Goal: Transaction & Acquisition: Purchase product/service

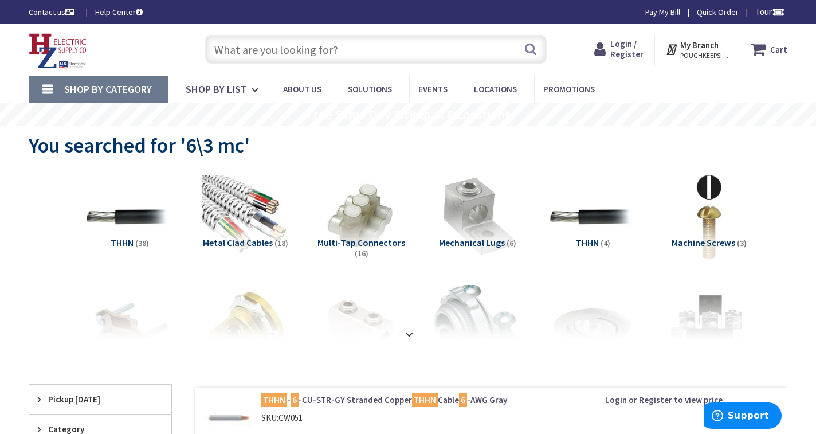
click at [627, 48] on span "Login / Register" at bounding box center [626, 48] width 33 height 21
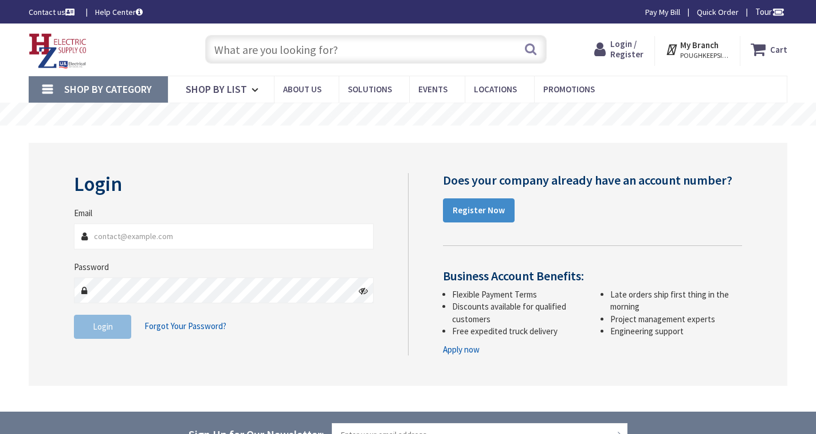
type input "[EMAIL_ADDRESS][DOMAIN_NAME]"
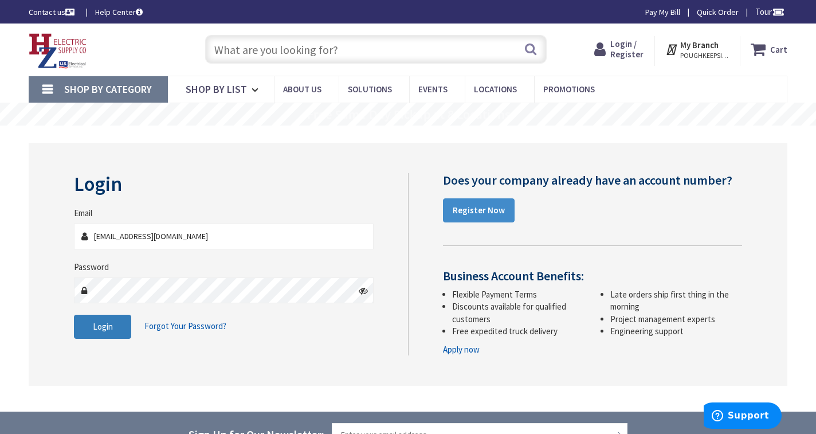
click at [101, 326] on span "Login" at bounding box center [103, 326] width 20 height 11
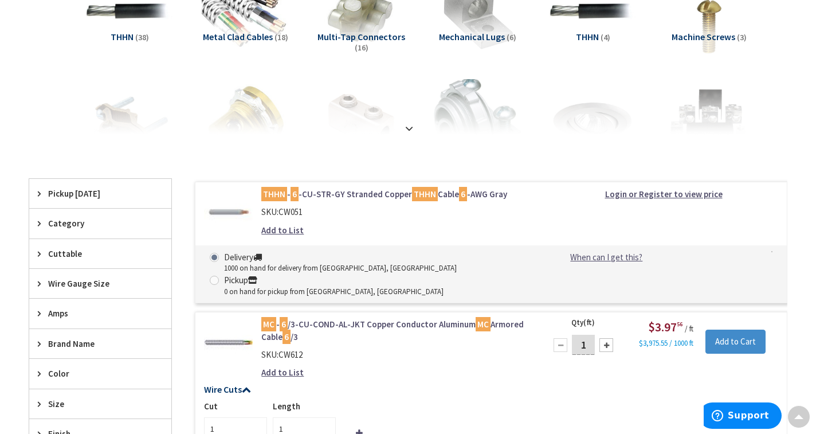
scroll to position [293, 0]
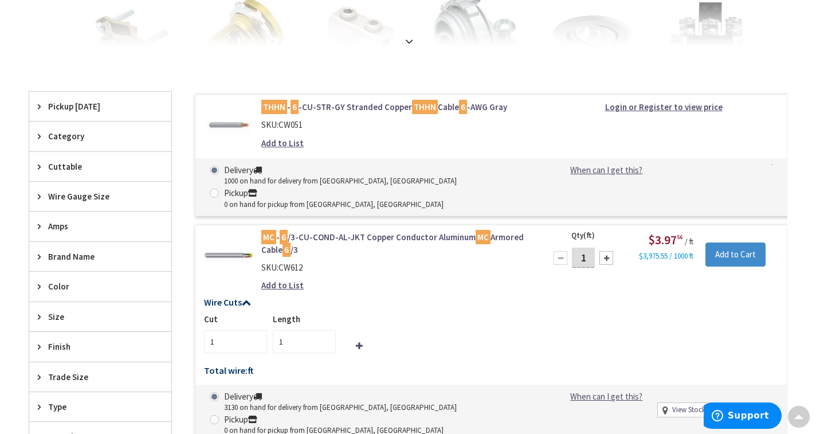
click at [328, 231] on link "MC - 6 /3-CU-COND-AL-JKT Copper Conductor Aluminum MC Armored Cable 6 /3" at bounding box center [396, 243] width 271 height 25
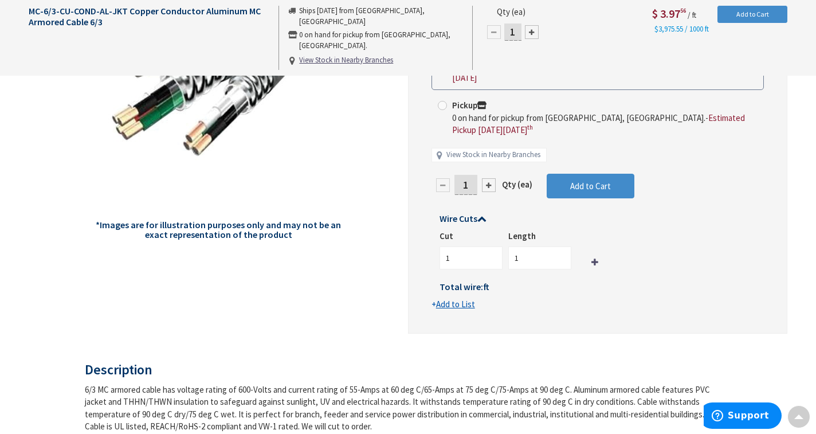
scroll to position [241, 0]
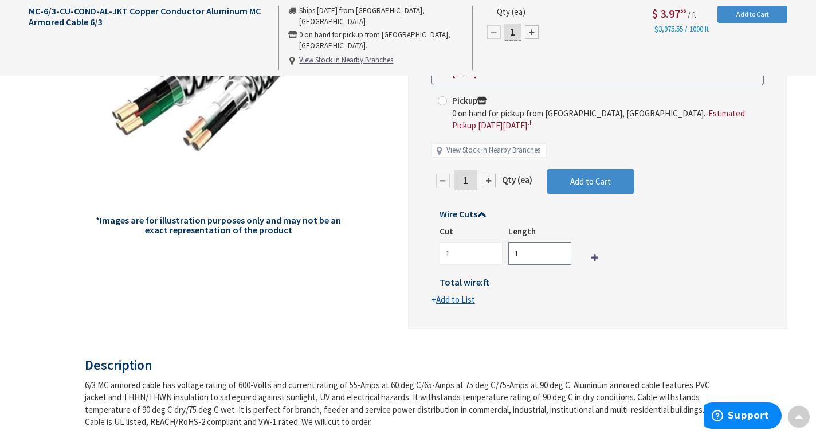
click at [545, 244] on input "1" at bounding box center [539, 253] width 63 height 23
type input "75"
click at [464, 294] on u "Add to List" at bounding box center [455, 299] width 39 height 11
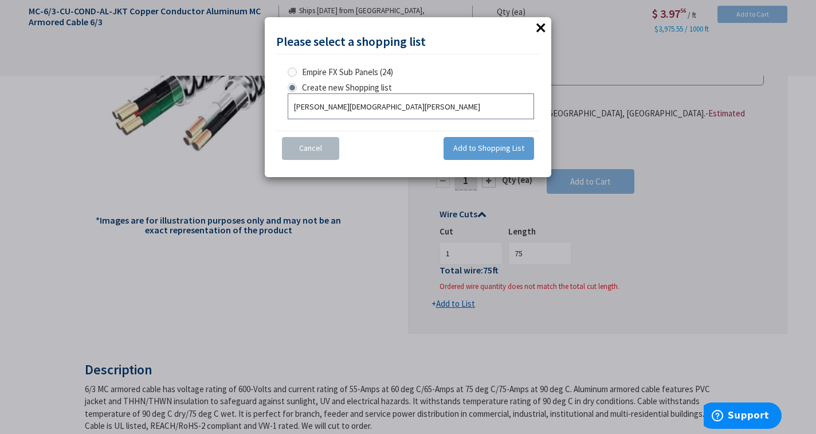
type input "[PERSON_NAME][DEMOGRAPHIC_DATA][PERSON_NAME]"
click at [492, 147] on span "Add to Shopping List" at bounding box center [488, 148] width 71 height 10
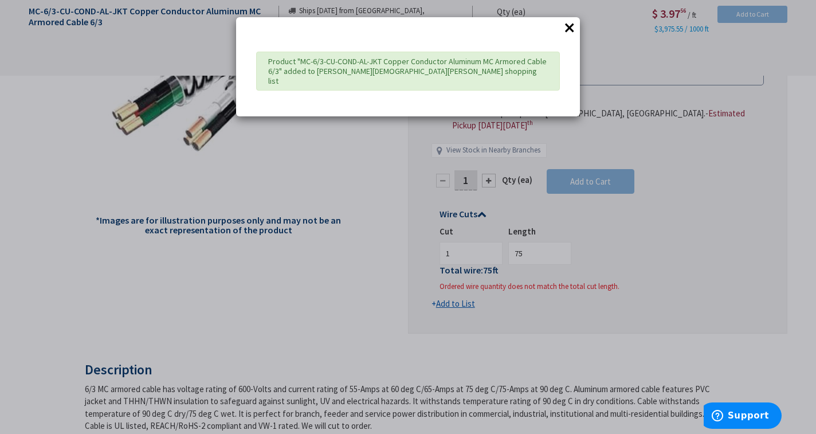
click at [567, 25] on button "×" at bounding box center [569, 27] width 17 height 17
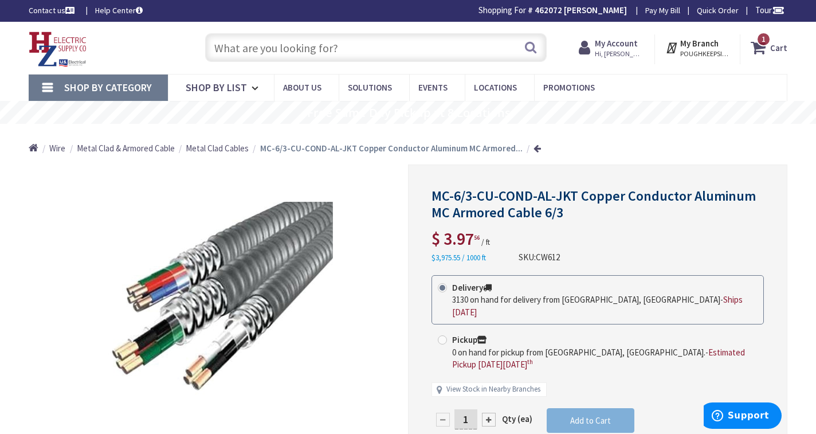
scroll to position [0, 0]
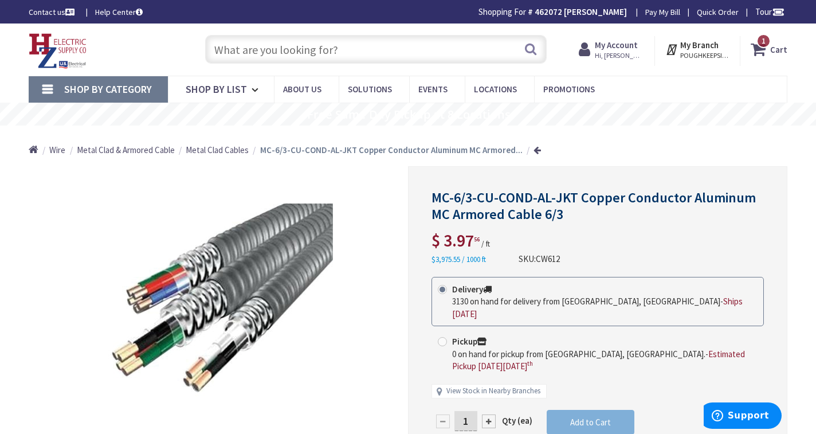
click at [773, 53] on strong "Cart" at bounding box center [778, 49] width 17 height 21
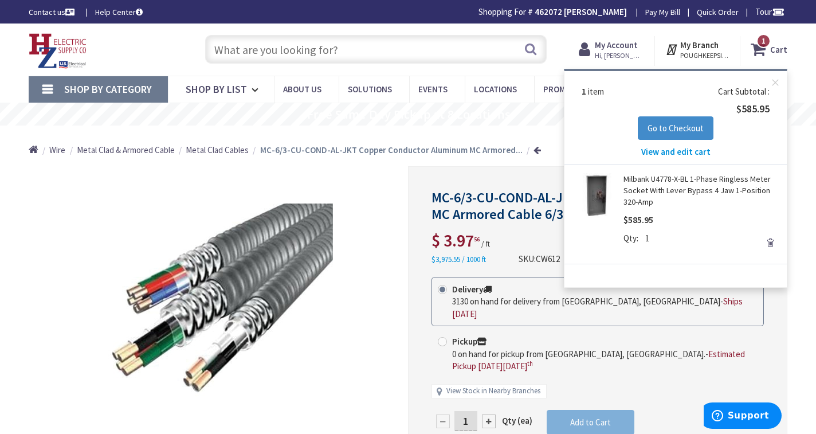
click at [691, 150] on span "View and edit cart" at bounding box center [675, 151] width 69 height 11
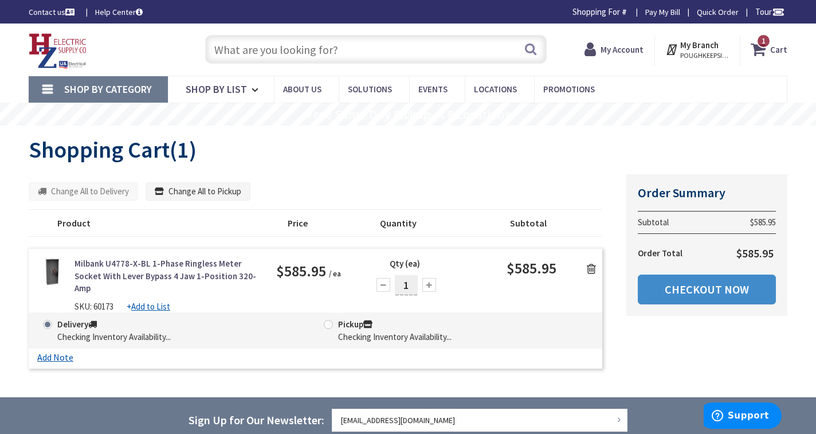
click at [590, 268] on icon at bounding box center [591, 268] width 9 height 11
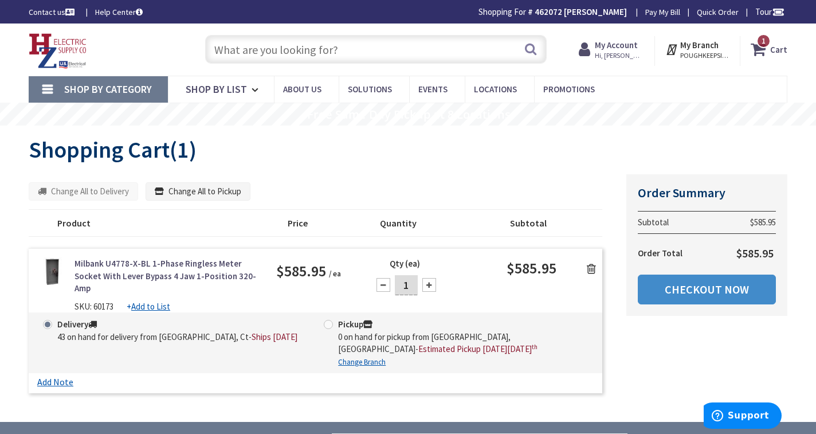
click at [591, 268] on icon at bounding box center [591, 268] width 9 height 11
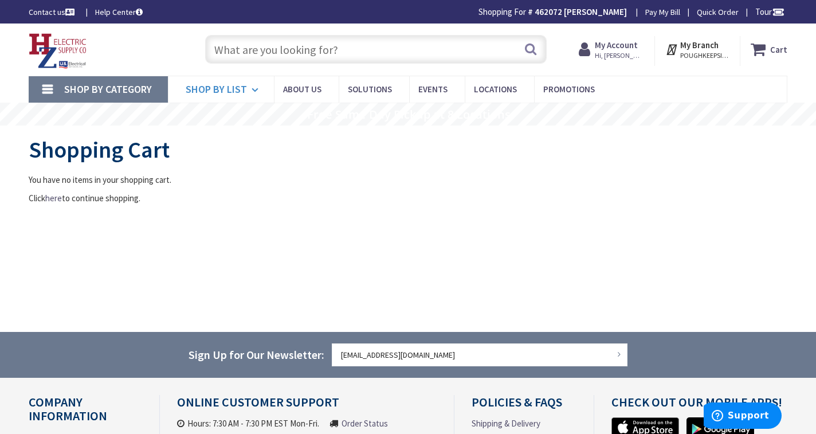
click at [257, 89] on icon at bounding box center [257, 89] width 11 height 25
click at [289, 44] on input "text" at bounding box center [376, 49] width 342 height 29
click at [242, 53] on input "text" at bounding box center [376, 49] width 342 height 29
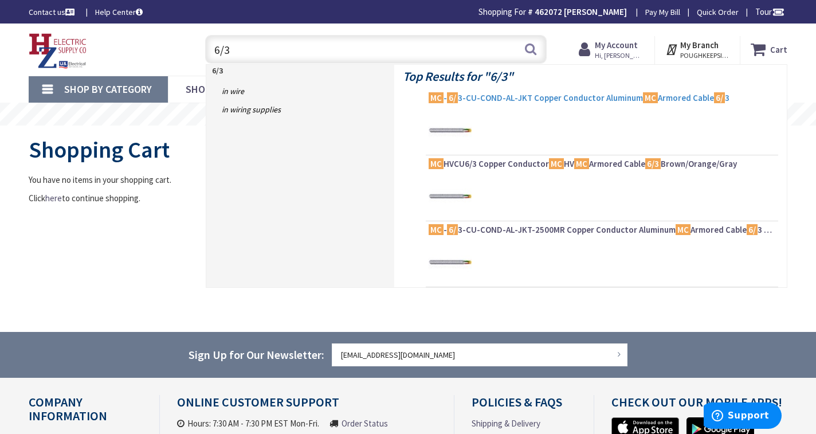
type input "6/3"
click at [496, 96] on span "MC - 6/ 3-CU-COND-AL-JKT Copper Conductor Aluminum MC Armored Cable 6/ 3" at bounding box center [602, 97] width 347 height 11
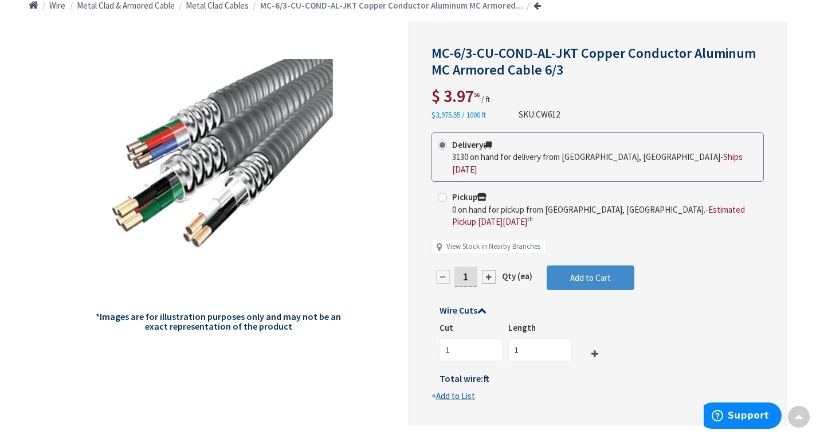
scroll to position [151, 0]
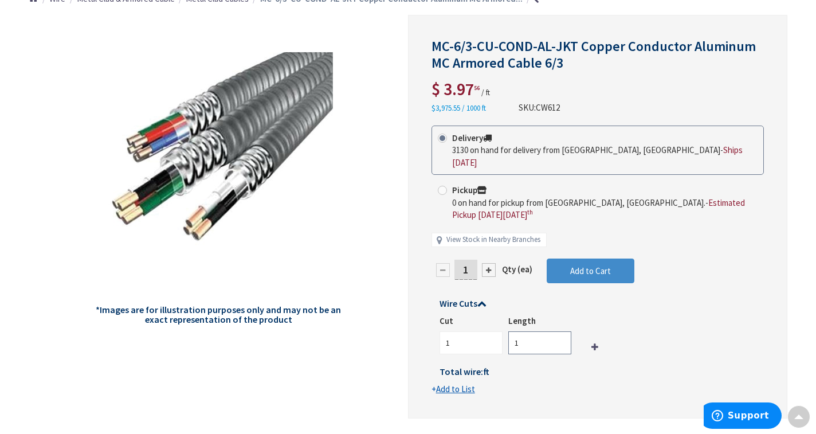
click at [533, 331] on input "1" at bounding box center [539, 342] width 63 height 23
click at [519, 332] on input "175" at bounding box center [539, 342] width 63 height 23
type input "75"
click at [620, 315] on div "Cut 1 Length 75" at bounding box center [597, 335] width 315 height 40
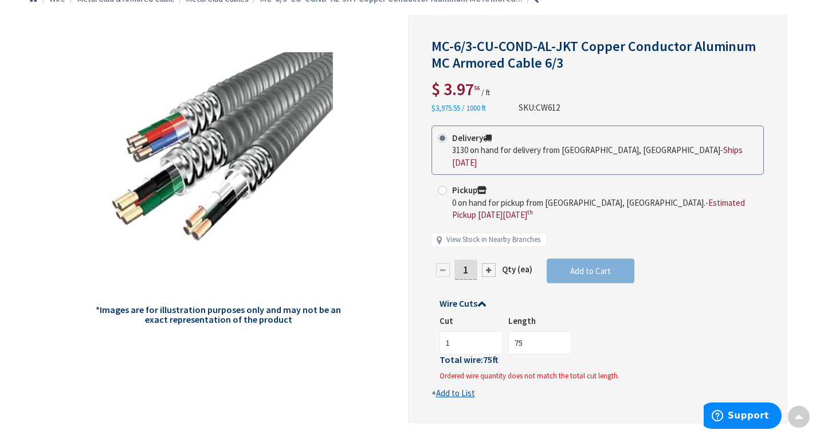
click at [489, 263] on div at bounding box center [489, 270] width 14 height 14
type input "2"
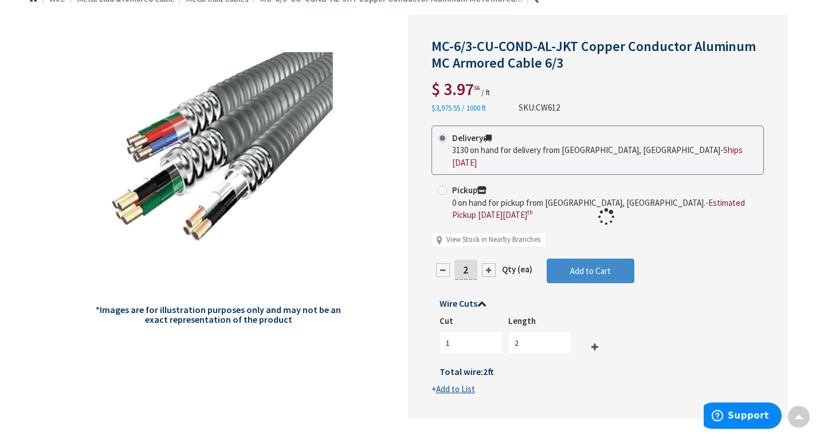
click at [441, 256] on div at bounding box center [598, 216] width 378 height 403
click at [471, 260] on div at bounding box center [598, 216] width 378 height 403
click at [476, 260] on input "2" at bounding box center [466, 270] width 23 height 20
type input "75"
click at [526, 332] on form "This product is Discontinued Delivery 3130 on hand for delivery from Middletown…" at bounding box center [598, 261] width 332 height 270
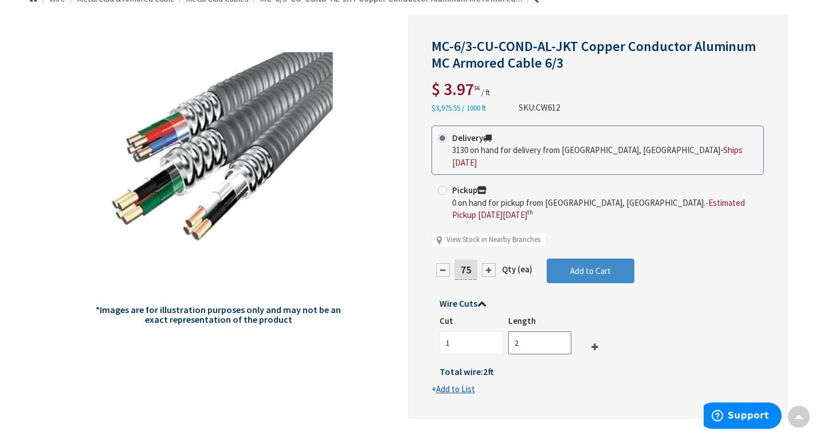
type input "75"
click at [616, 304] on div at bounding box center [598, 216] width 378 height 403
click at [604, 260] on div at bounding box center [598, 216] width 378 height 403
click at [597, 265] on span "Add to Cart" at bounding box center [590, 270] width 41 height 11
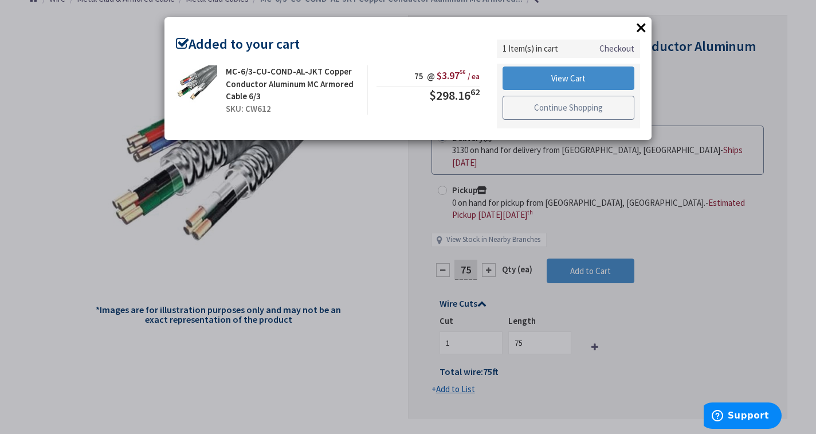
click at [579, 108] on link "Continue Shopping" at bounding box center [569, 108] width 132 height 24
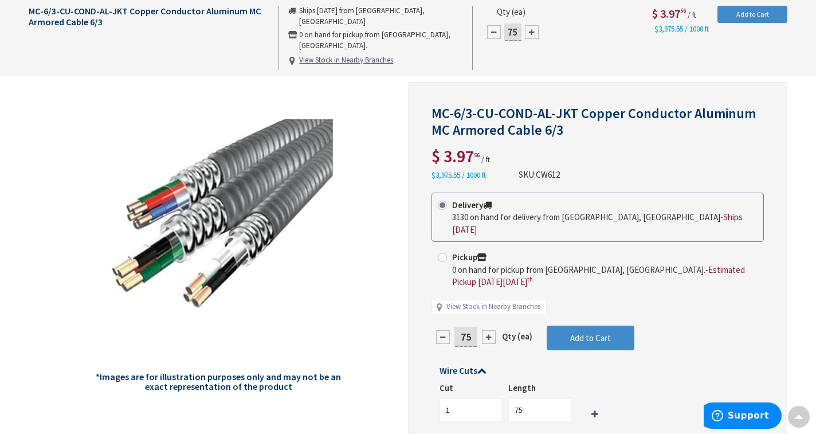
scroll to position [0, 0]
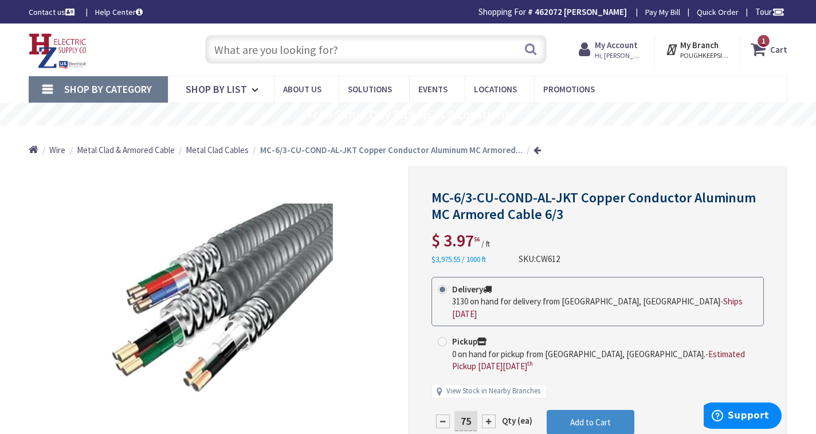
click at [304, 46] on input "text" at bounding box center [376, 49] width 342 height 29
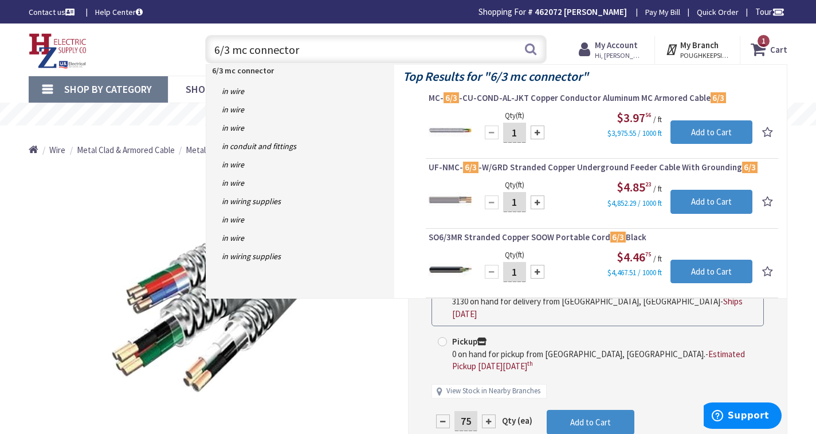
type input "6/3 mc connectors"
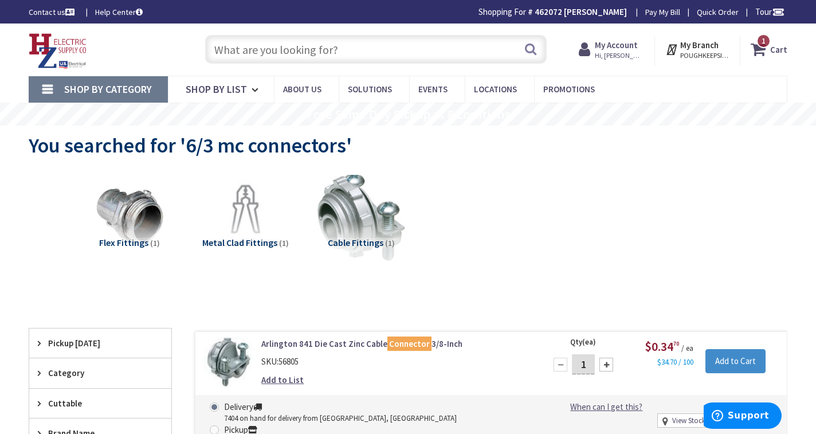
click at [129, 210] on img at bounding box center [129, 217] width 97 height 97
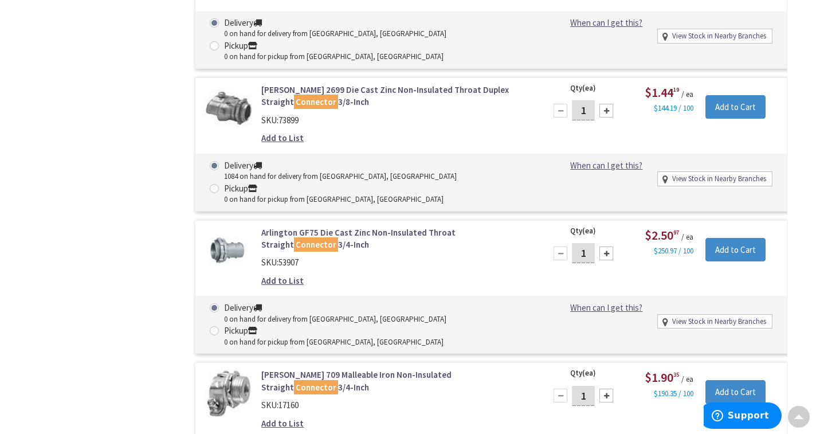
scroll to position [1073, 0]
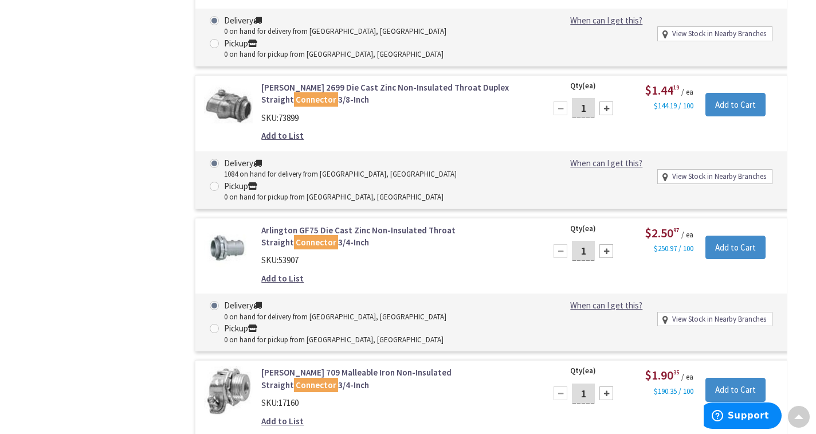
click at [608, 244] on div at bounding box center [607, 251] width 14 height 14
type input "3"
click at [732, 236] on input "Add to Cart" at bounding box center [736, 248] width 60 height 24
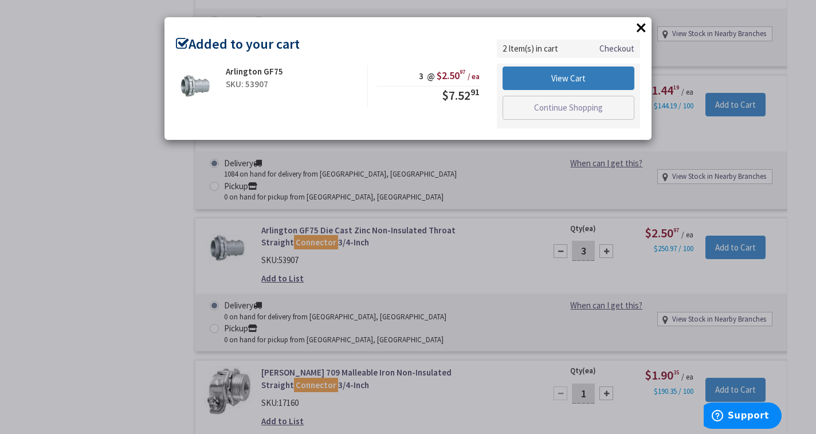
click at [553, 73] on link "View Cart" at bounding box center [569, 78] width 132 height 24
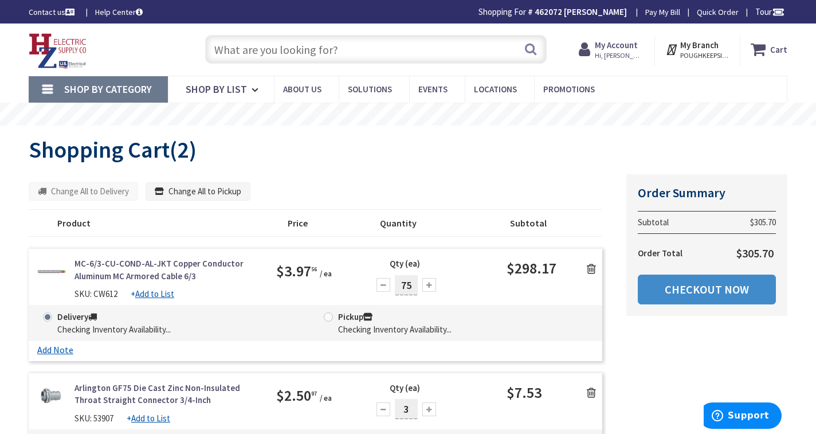
click at [122, 274] on link "MC-6/3-CU-COND-AL-JKT Copper Conductor Aluminum MC Armored Cable 6/3" at bounding box center [167, 269] width 185 height 25
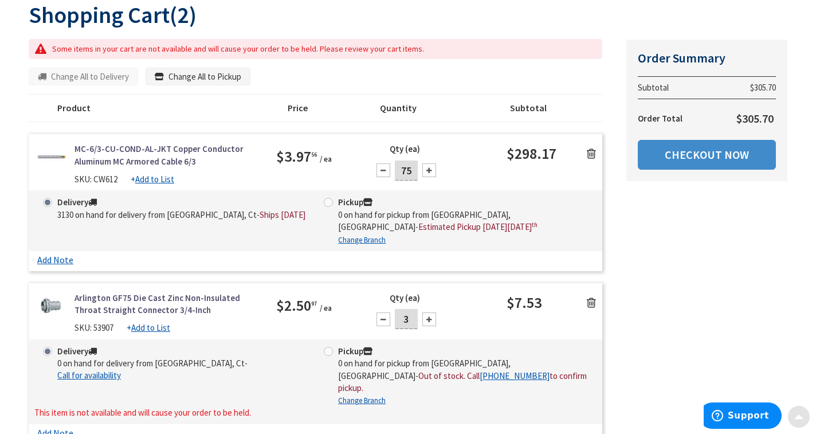
scroll to position [150, 0]
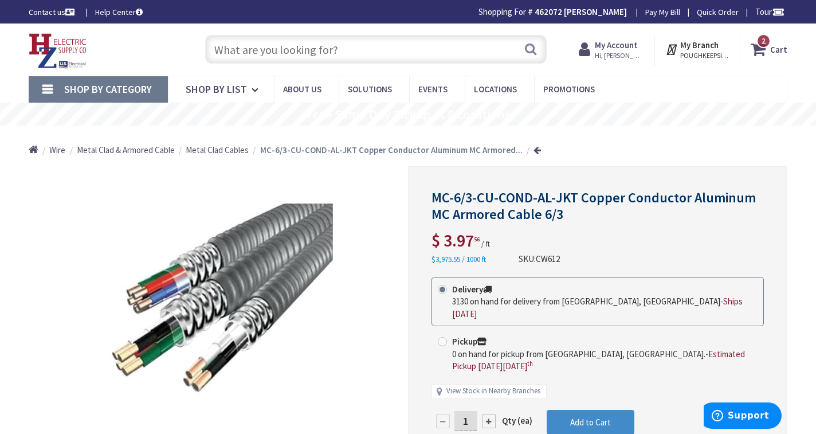
click at [369, 41] on input "text" at bounding box center [376, 49] width 342 height 29
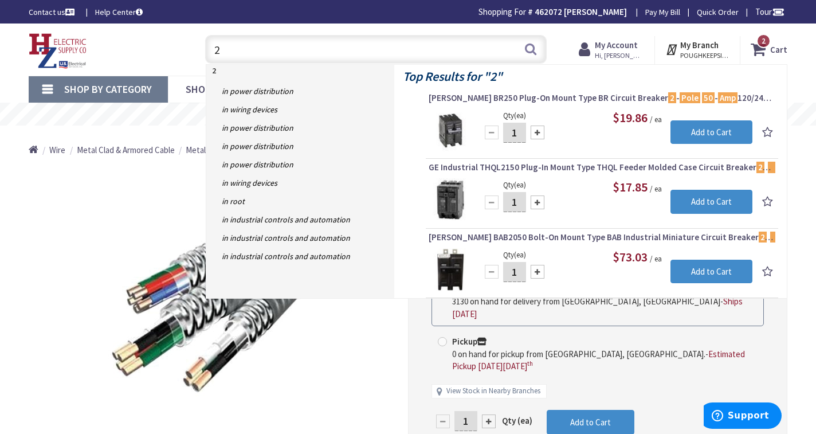
type input "2"
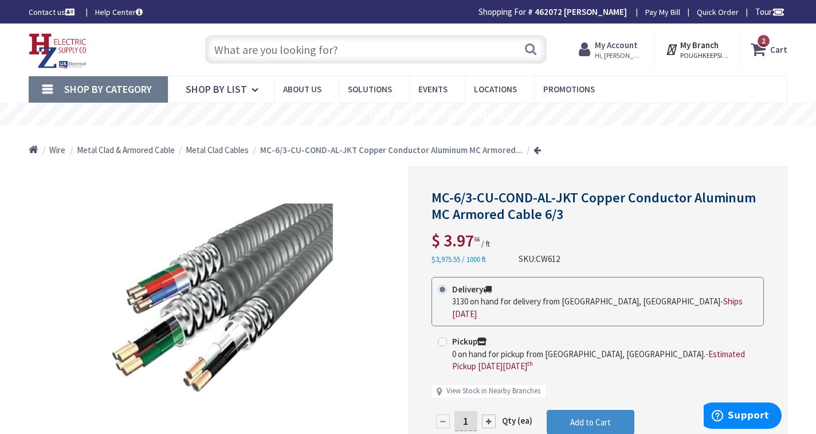
click at [775, 52] on strong "Cart" at bounding box center [778, 49] width 17 height 21
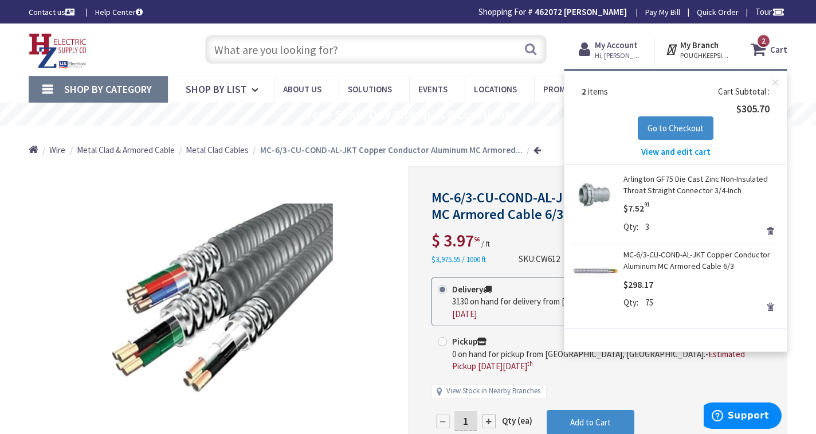
click at [234, 56] on input "text" at bounding box center [376, 49] width 342 height 29
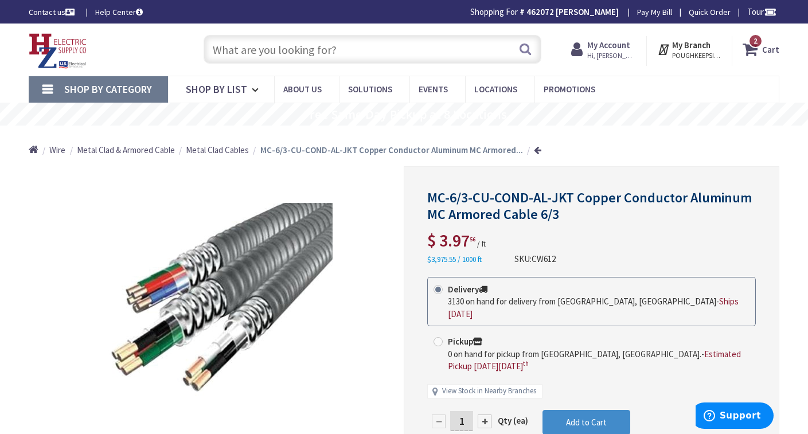
click at [299, 49] on input "text" at bounding box center [372, 49] width 338 height 29
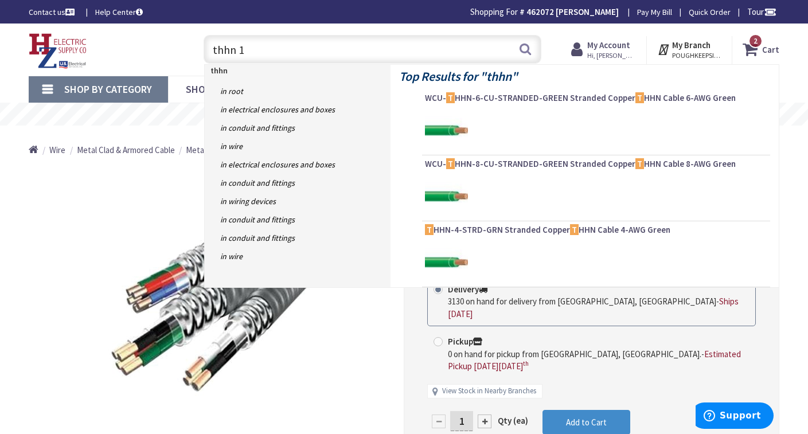
type input "thhn 12"
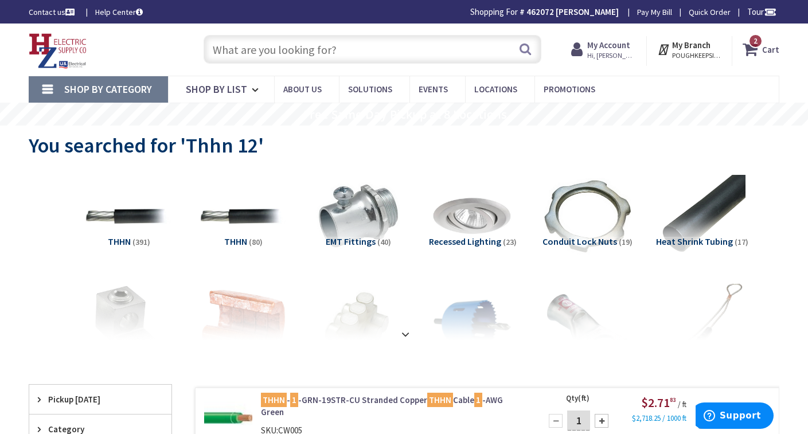
click at [272, 56] on input "text" at bounding box center [372, 49] width 338 height 29
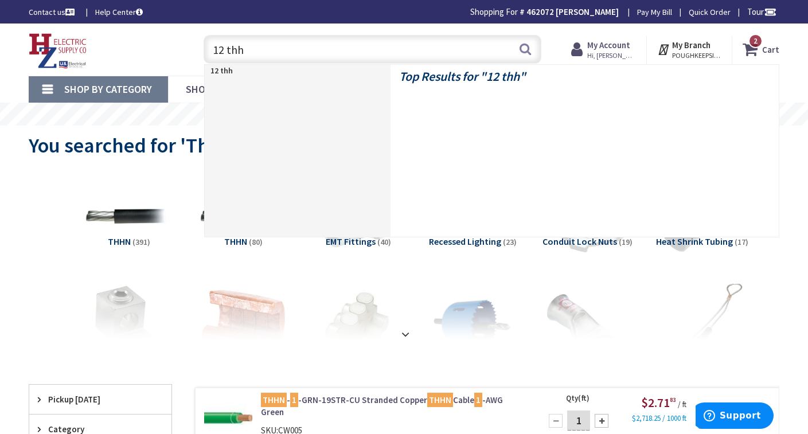
type input "12 thhn"
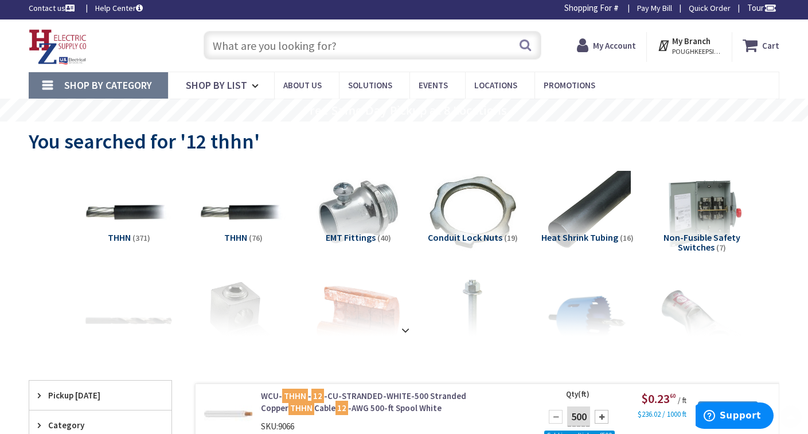
scroll to position [79, 0]
